Goal: Information Seeking & Learning: Find specific fact

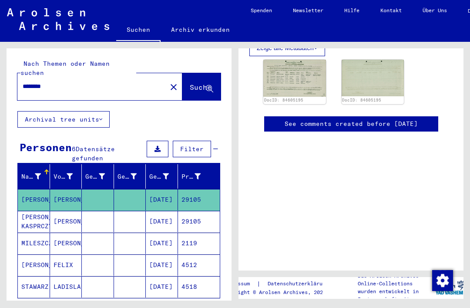
scroll to position [339, 0]
click at [203, 213] on mat-cell "29105" at bounding box center [199, 221] width 42 height 21
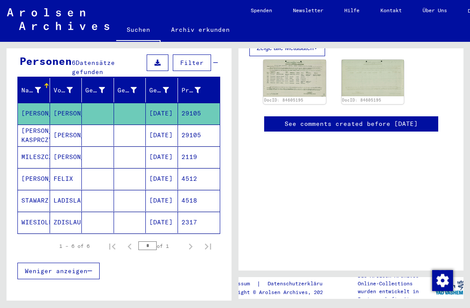
scroll to position [87, 0]
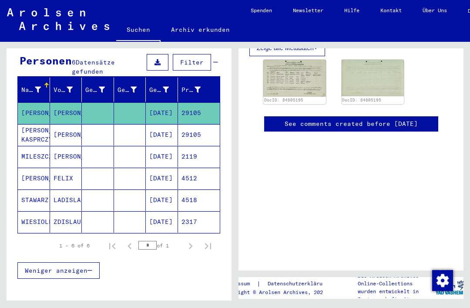
click at [200, 127] on mat-cell "29105" at bounding box center [199, 134] width 42 height 21
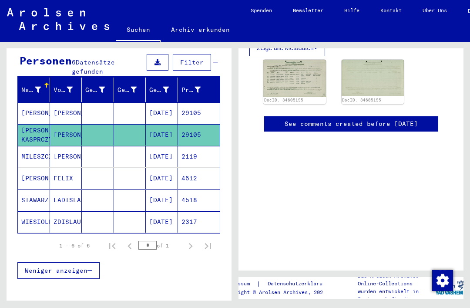
click at [198, 151] on mat-cell "2119" at bounding box center [199, 156] width 42 height 21
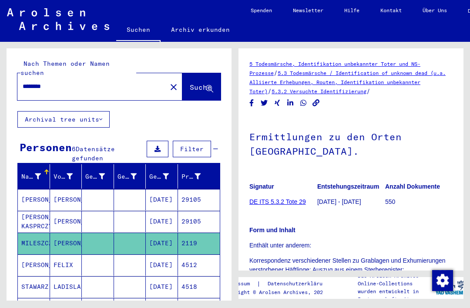
scroll to position [0, 0]
click at [77, 82] on input "********" at bounding box center [92, 86] width 139 height 9
click at [168, 82] on mat-icon "close" at bounding box center [173, 87] width 10 height 10
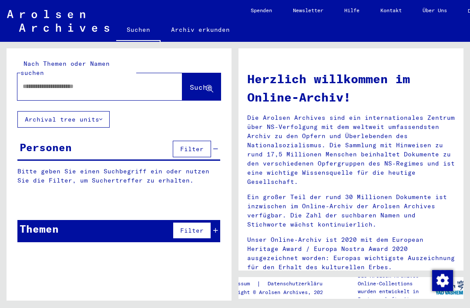
click at [136, 82] on input "text" at bounding box center [90, 86] width 134 height 9
type input "*"
type input "**********"
click at [195, 83] on span "Suche" at bounding box center [201, 87] width 22 height 9
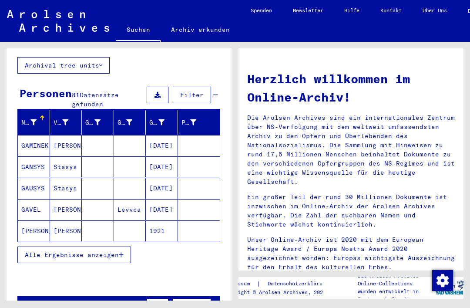
scroll to position [60, 0]
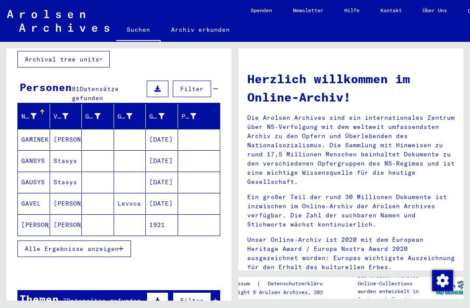
click at [115, 245] on span "Alle Ergebnisse anzeigen" at bounding box center [72, 249] width 94 height 8
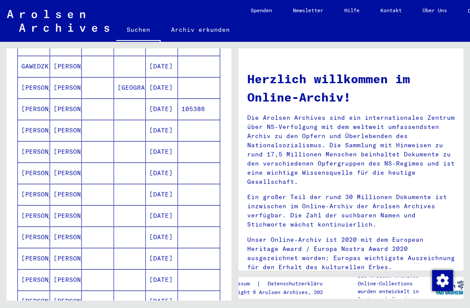
scroll to position [283, 0]
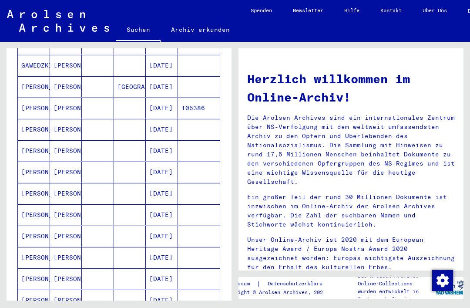
click at [168, 183] on mat-cell "[DATE]" at bounding box center [162, 193] width 32 height 21
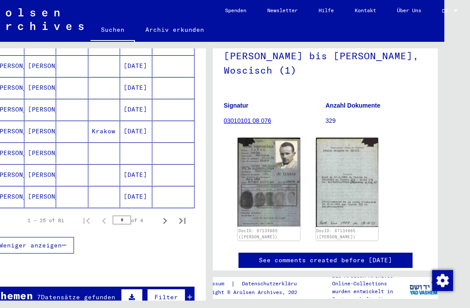
scroll to position [538, 0]
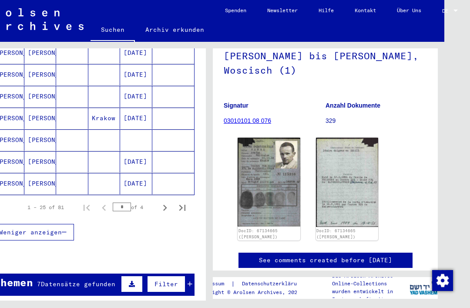
click at [165, 201] on icon "Next page" at bounding box center [165, 207] width 12 height 12
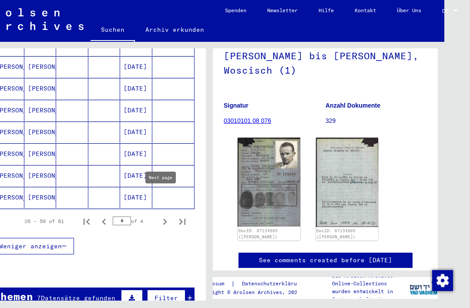
scroll to position [526, 0]
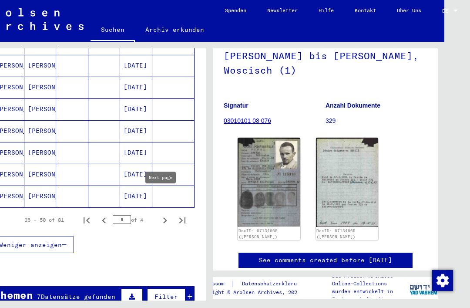
click at [137, 185] on mat-cell "[DATE]" at bounding box center [136, 195] width 32 height 21
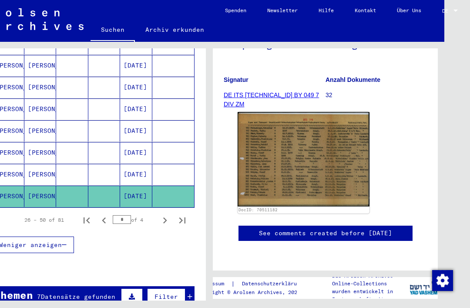
scroll to position [108, 0]
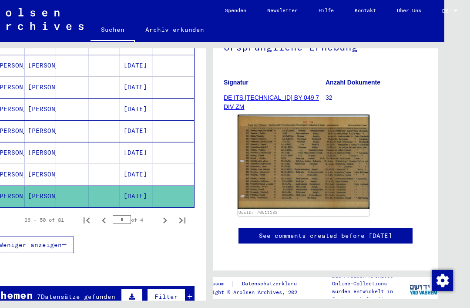
click at [142, 166] on mat-cell "[DATE]" at bounding box center [136, 174] width 32 height 21
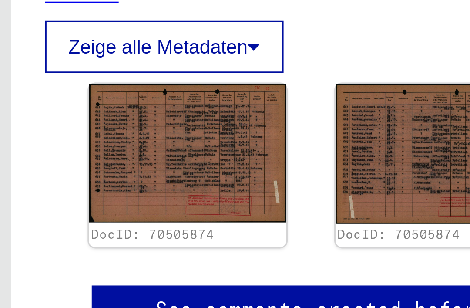
scroll to position [116, 0]
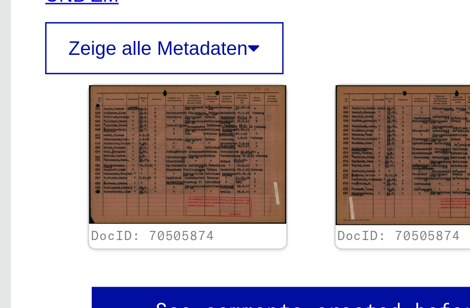
click at [316, 127] on img at bounding box center [347, 149] width 63 height 44
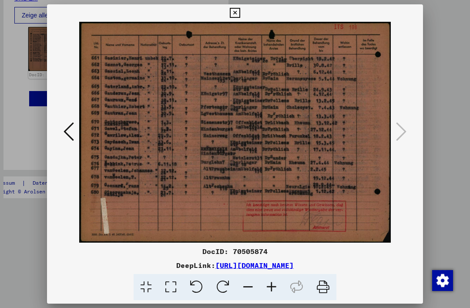
click at [240, 10] on icon at bounding box center [235, 13] width 10 height 10
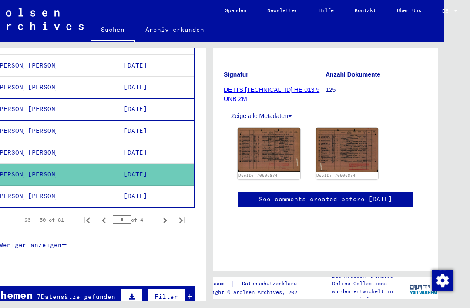
click at [134, 142] on mat-cell "[DATE]" at bounding box center [136, 152] width 32 height 21
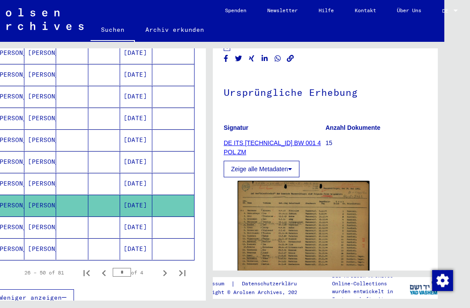
scroll to position [471, 0]
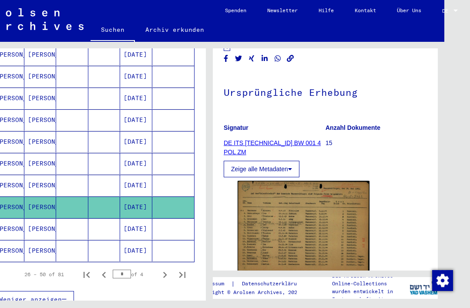
click at [139, 131] on mat-cell "[DATE]" at bounding box center [136, 141] width 32 height 21
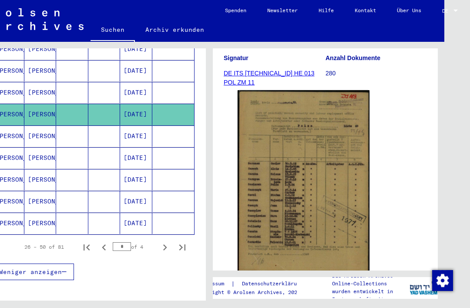
scroll to position [501, 0]
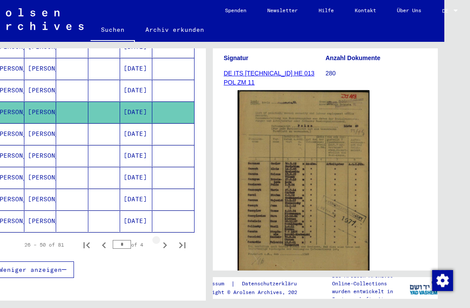
click at [164, 239] on icon "Next page" at bounding box center [165, 245] width 12 height 12
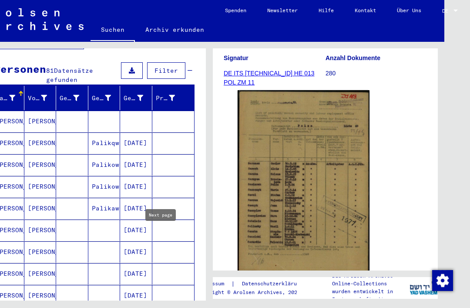
scroll to position [77, 0]
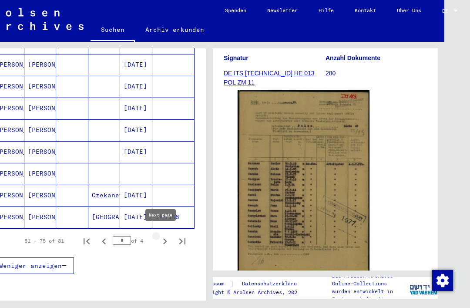
click at [165, 235] on icon "Next page" at bounding box center [165, 241] width 12 height 12
type input "*"
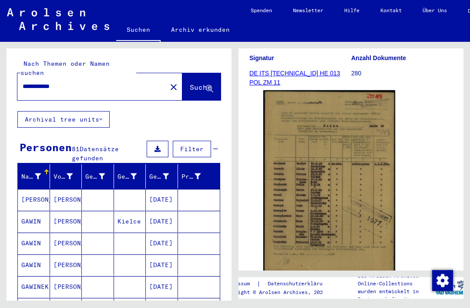
scroll to position [-1, 0]
click at [116, 82] on input "**********" at bounding box center [92, 86] width 139 height 9
type input "**********"
click at [201, 83] on span "Suche" at bounding box center [201, 87] width 22 height 9
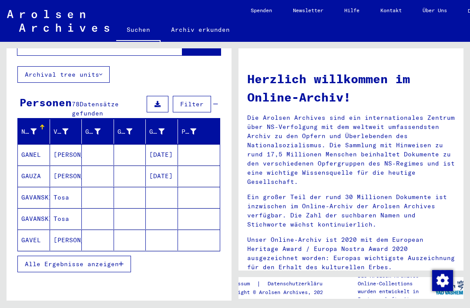
scroll to position [50, 0]
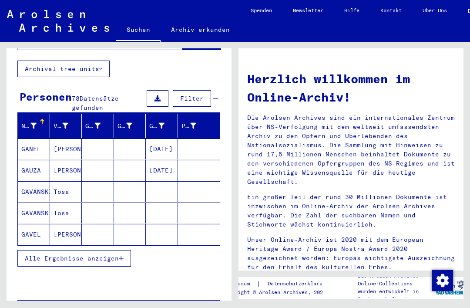
click at [104, 250] on button "Alle Ergebnisse anzeigen" at bounding box center [74, 258] width 114 height 17
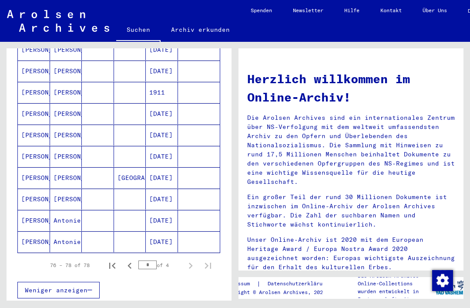
scroll to position [478, 0]
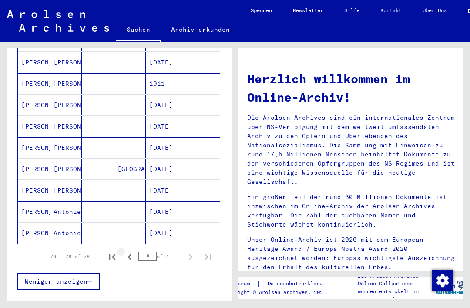
click at [130, 251] on icon "Previous page" at bounding box center [130, 257] width 12 height 12
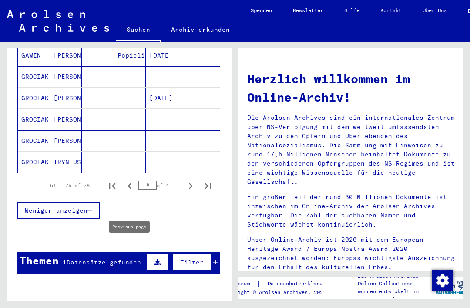
scroll to position [549, 0]
click at [131, 180] on icon "Previous page" at bounding box center [130, 186] width 12 height 12
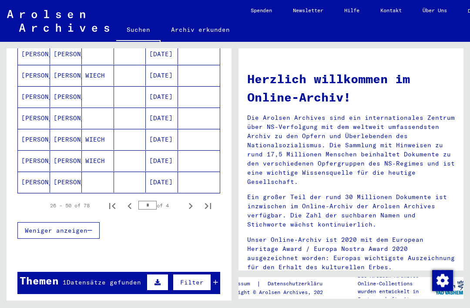
scroll to position [533, 0]
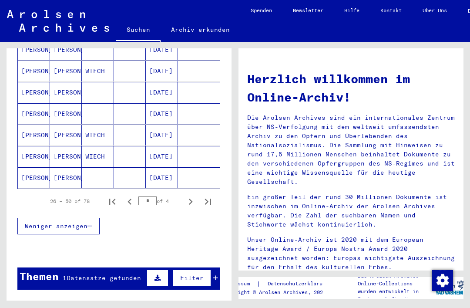
click at [133, 195] on icon "Previous page" at bounding box center [130, 201] width 12 height 12
type input "*"
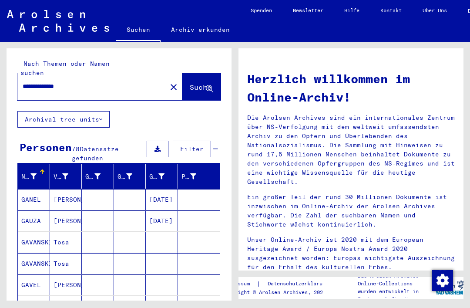
scroll to position [0, 0]
